Goal: Task Accomplishment & Management: Manage account settings

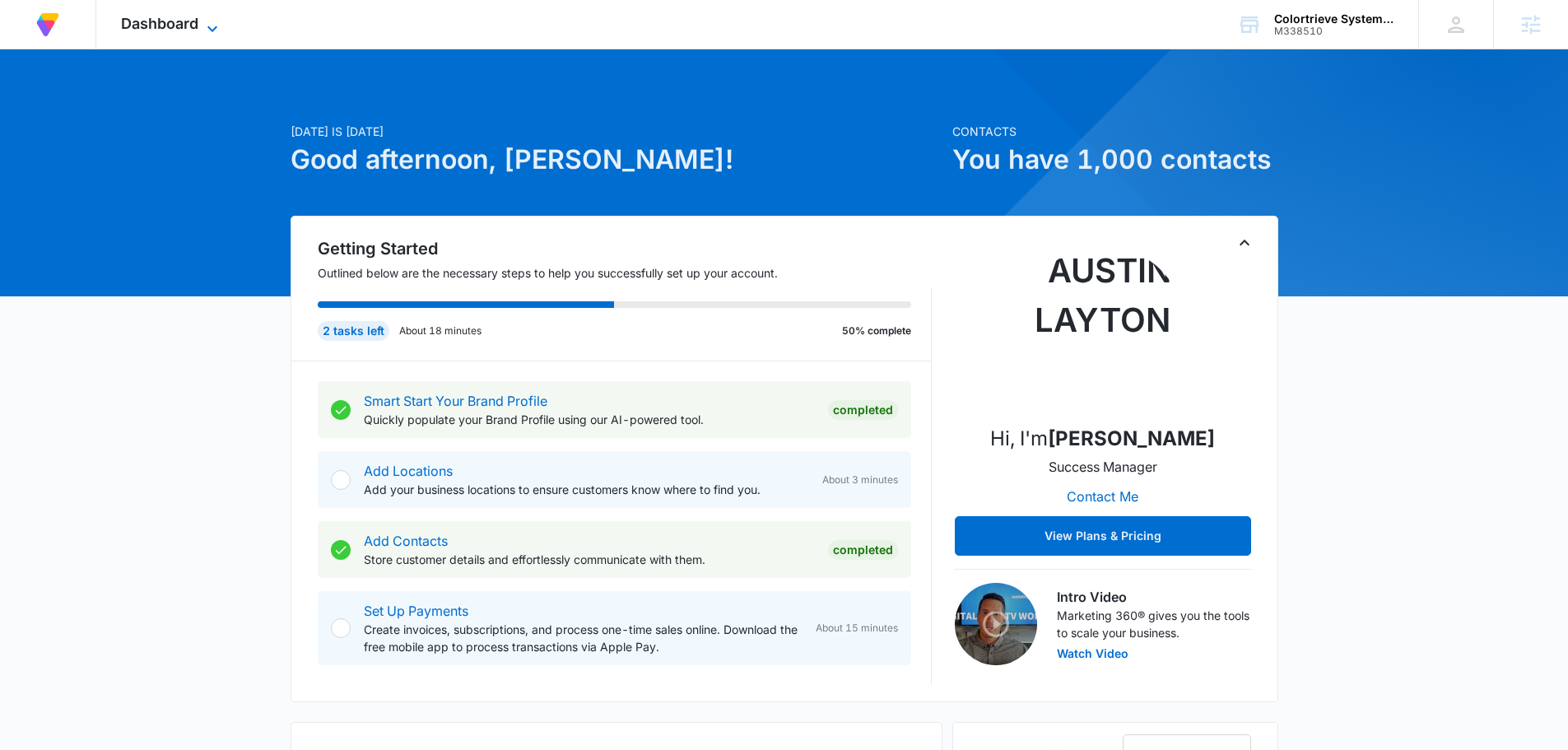
click at [205, 27] on icon at bounding box center [212, 28] width 20 height 20
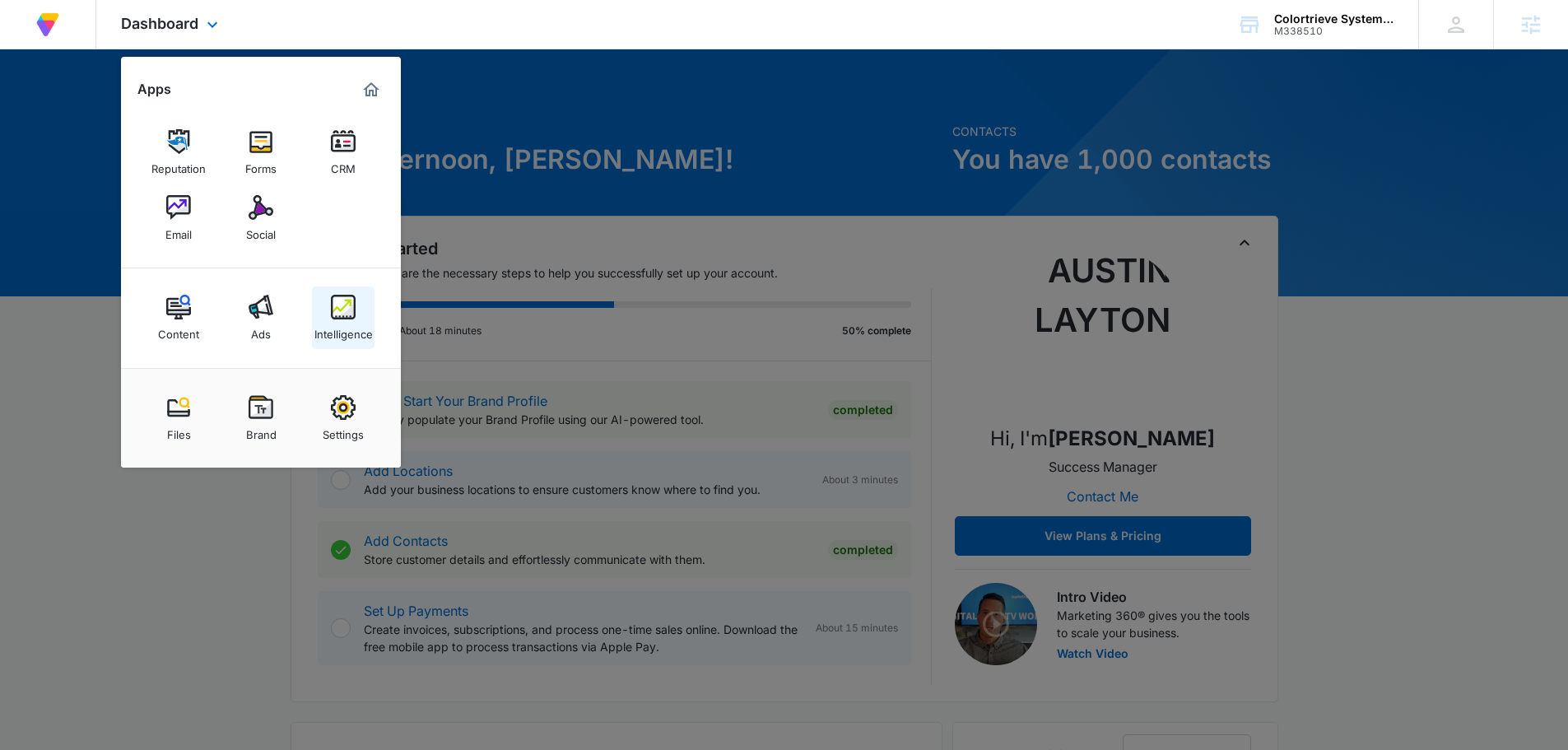
click at [336, 318] on img at bounding box center [343, 306] width 25 height 25
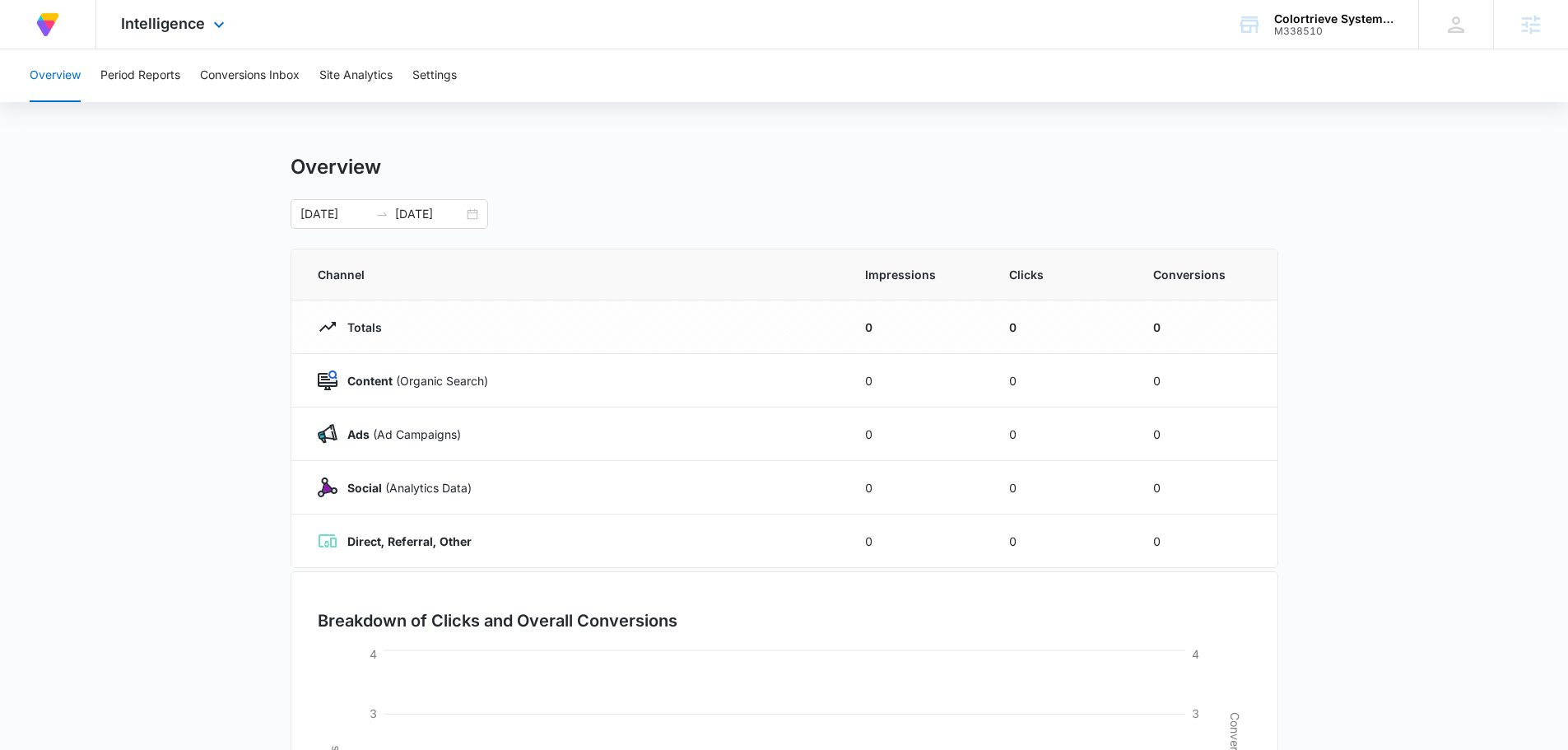
drag, startPoint x: 222, startPoint y: 20, endPoint x: 383, endPoint y: 10, distance: 161.3
click at [383, 10] on div "At Volusion, we work hard to [PERSON_NAME] a great work environment where every…" at bounding box center [784, 25] width 1568 height 49
click at [423, 88] on button "Settings" at bounding box center [435, 76] width 44 height 53
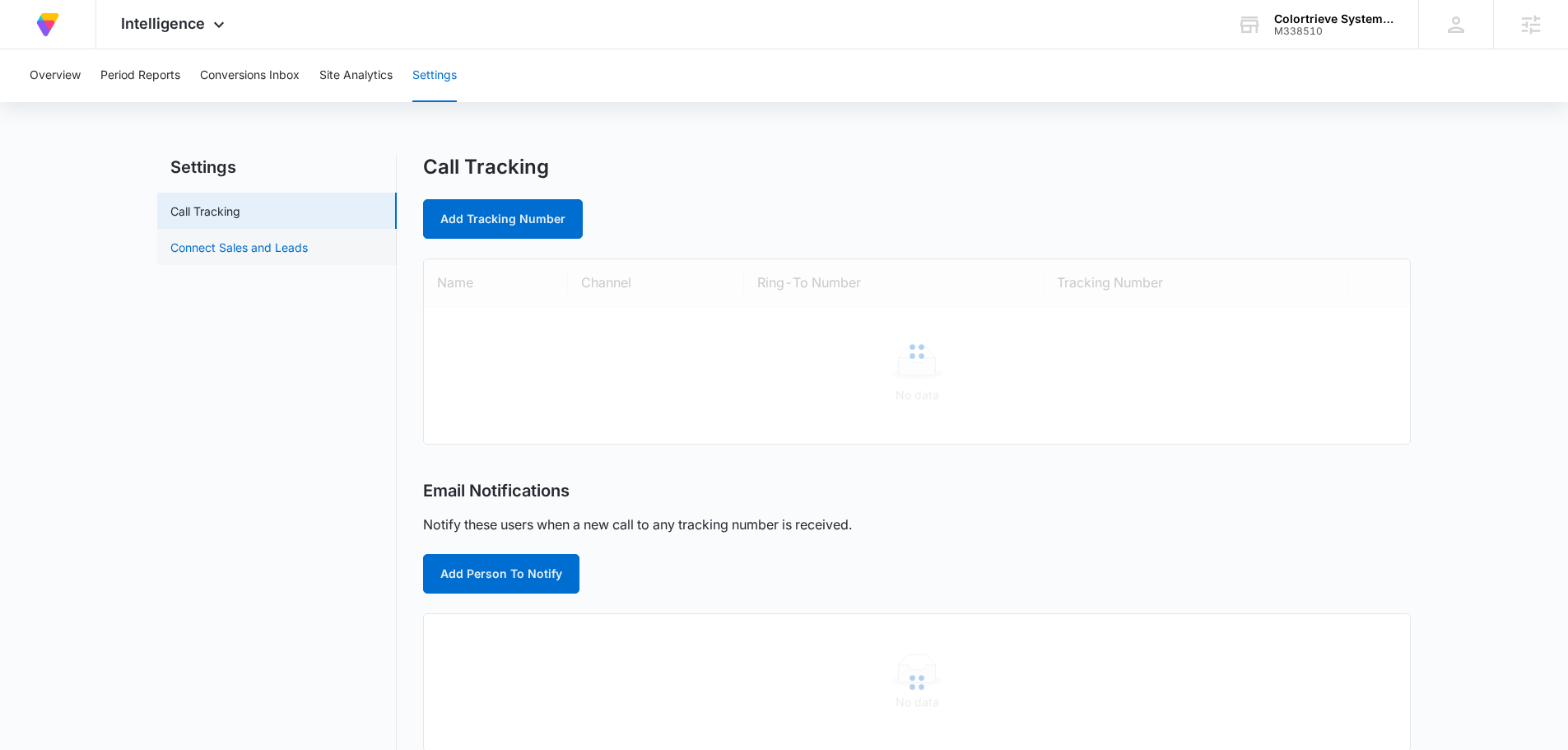
click at [296, 255] on link "Connect Sales and Leads" at bounding box center [239, 248] width 138 height 17
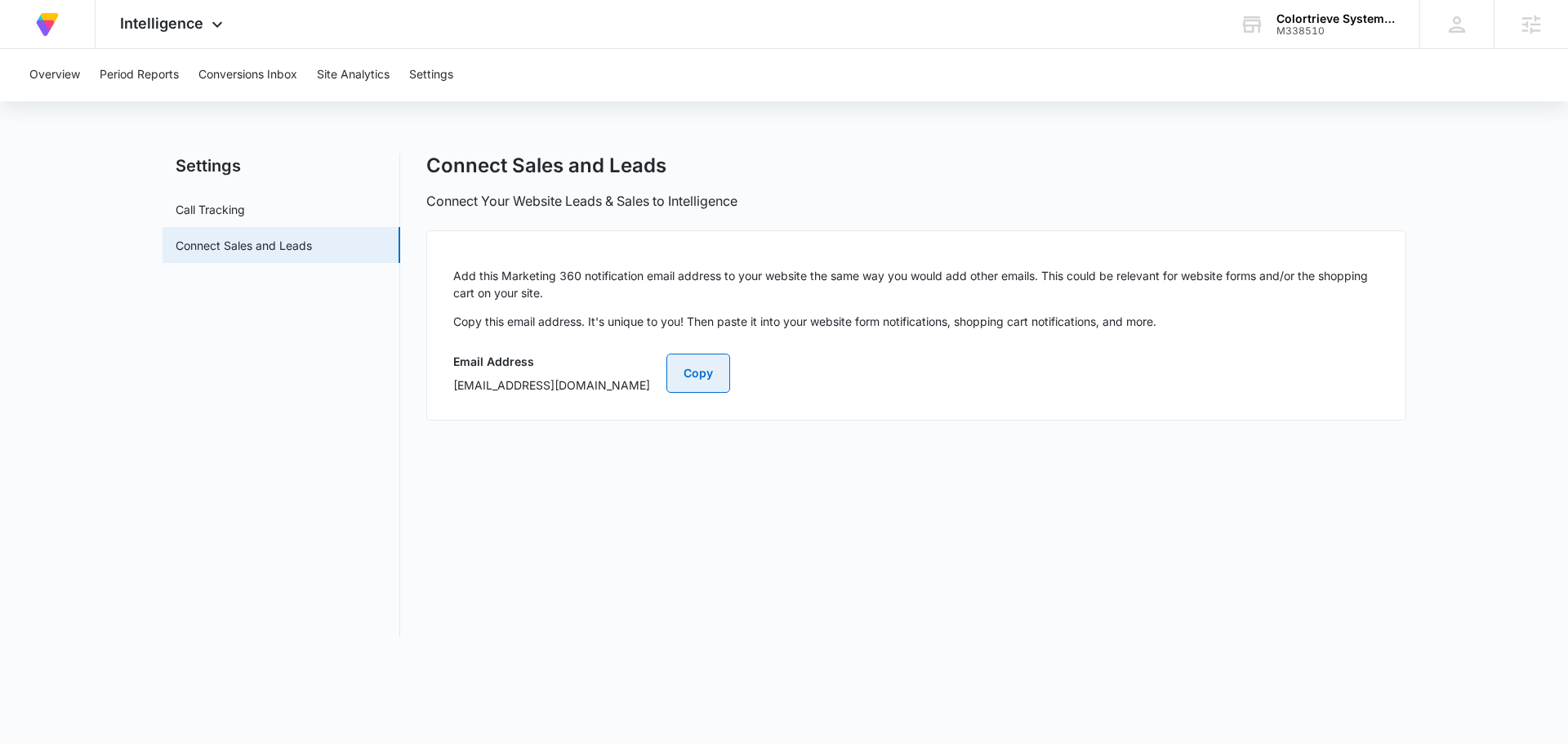
click at [730, 374] on button "Copy" at bounding box center [697, 373] width 63 height 39
